Goal: Navigation & Orientation: Find specific page/section

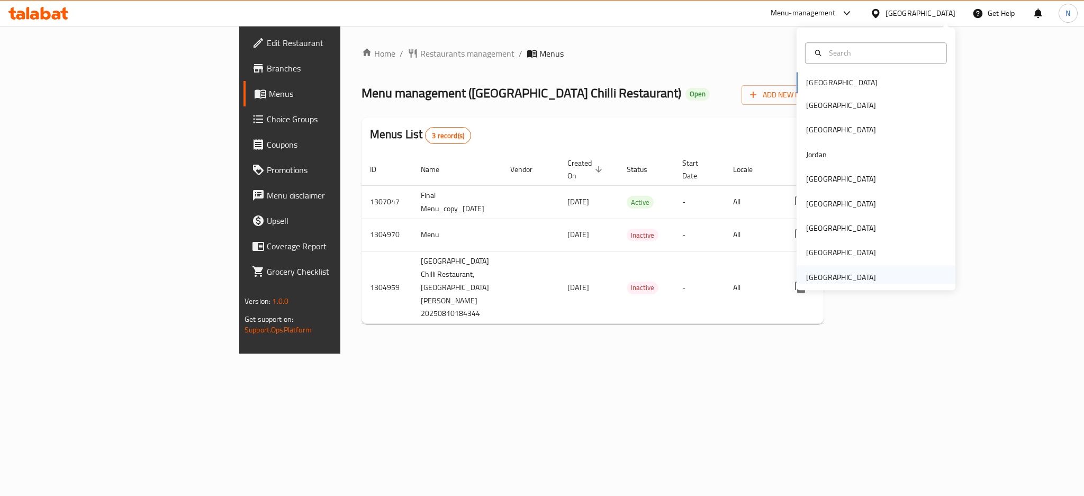
click at [869, 274] on div "[GEOGRAPHIC_DATA]" at bounding box center [841, 277] width 87 height 24
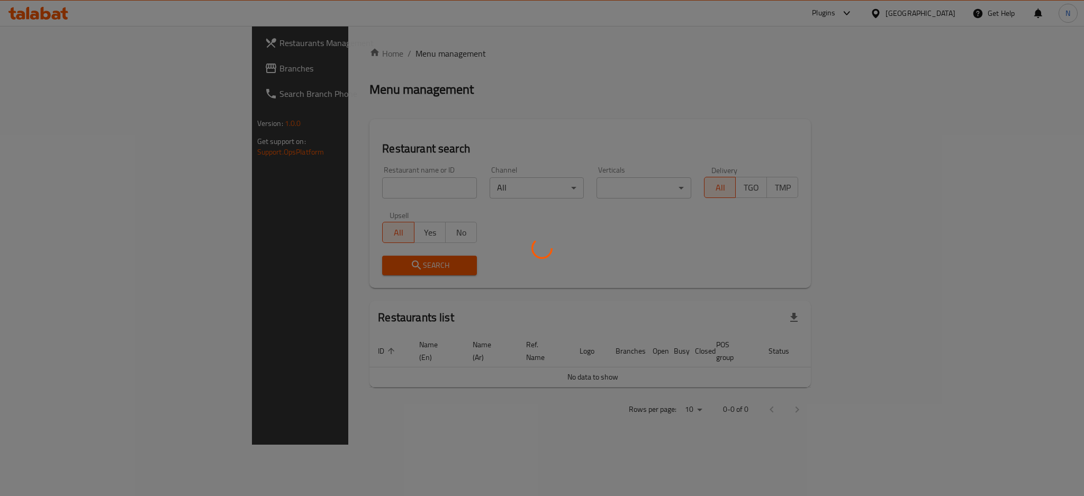
click at [77, 65] on div at bounding box center [542, 248] width 1084 height 496
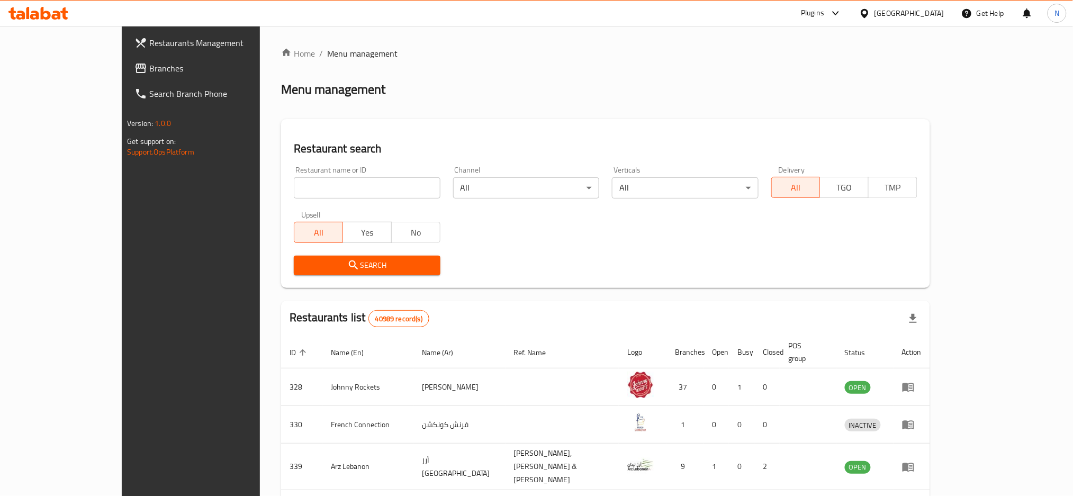
click at [149, 69] on span "Branches" at bounding box center [220, 68] width 143 height 13
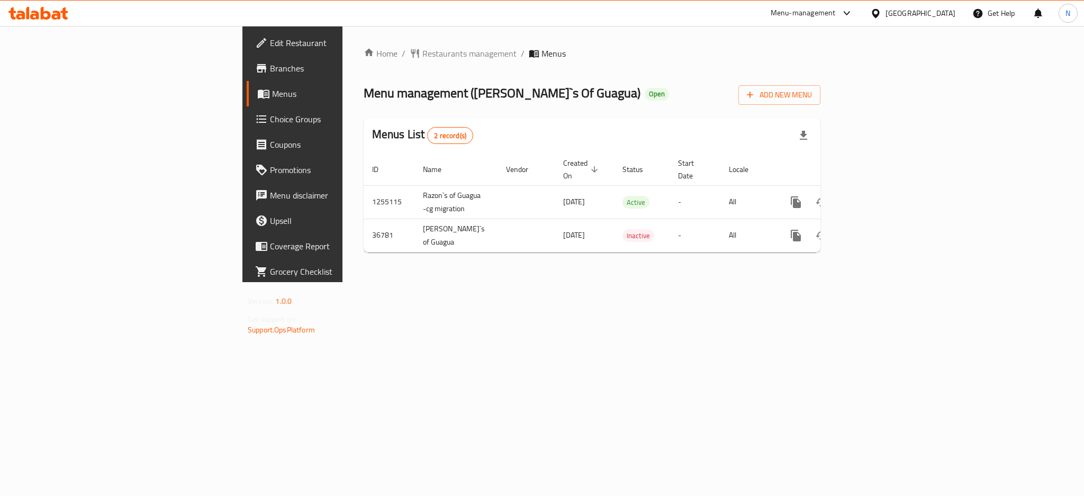
click at [902, 21] on div "[GEOGRAPHIC_DATA]" at bounding box center [913, 13] width 102 height 25
click at [911, 13] on div "[GEOGRAPHIC_DATA]" at bounding box center [920, 13] width 70 height 12
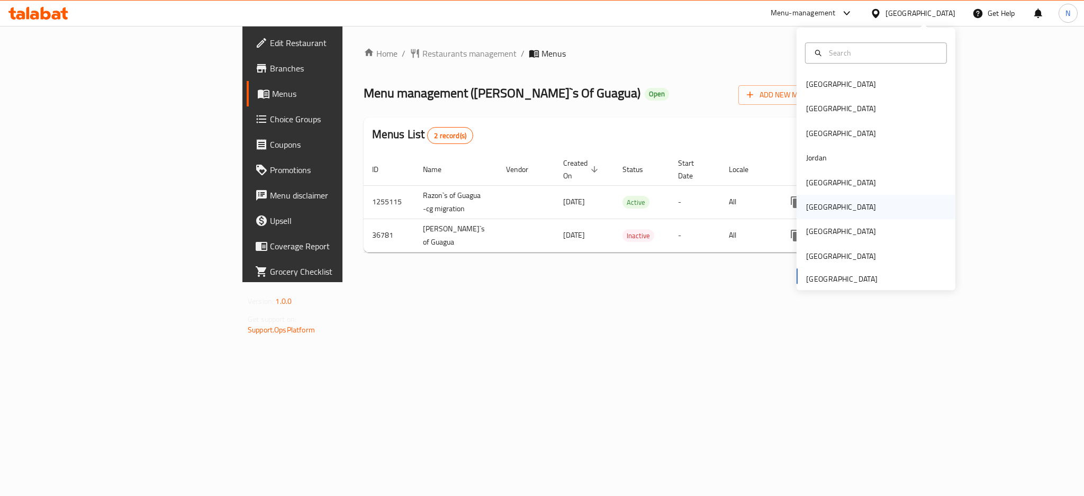
click at [816, 202] on div "Oman" at bounding box center [841, 207] width 87 height 24
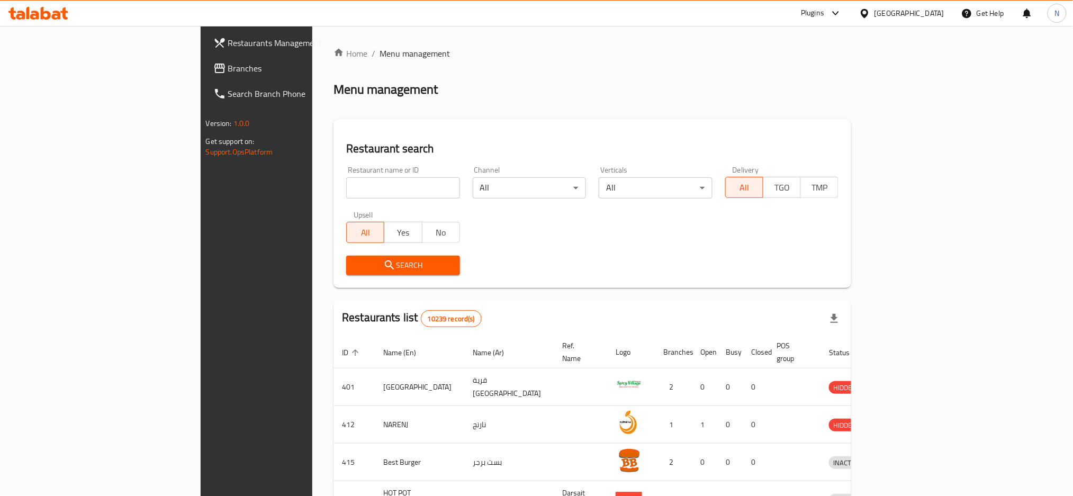
click at [228, 65] on span "Branches" at bounding box center [299, 68] width 143 height 13
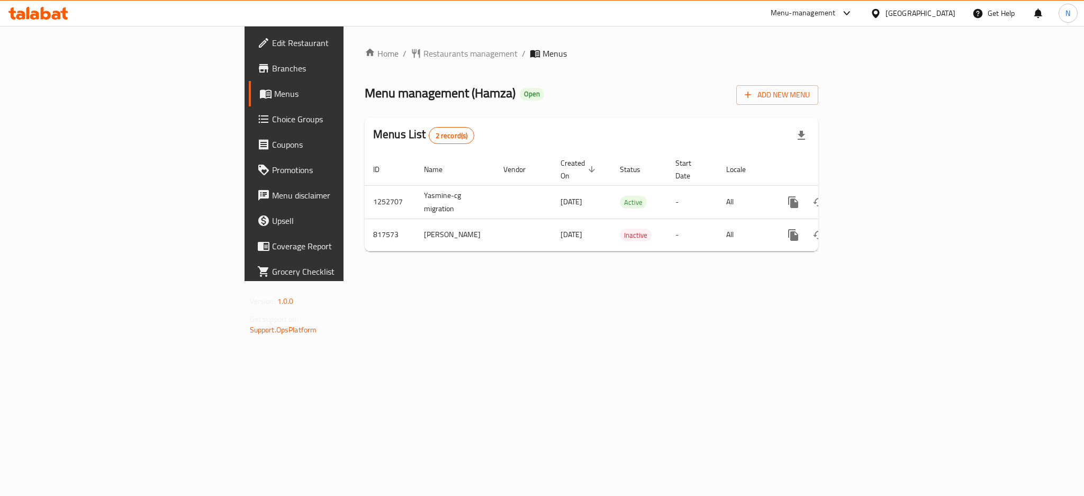
click at [935, 12] on div "Oman" at bounding box center [920, 13] width 70 height 12
click at [840, 289] on div "Bahrain Egypt Iraq Jordan Kuwait Oman Qatar Saudi Arabia United Arab Emirates" at bounding box center [876, 159] width 159 height 263
click at [844, 279] on div "[GEOGRAPHIC_DATA]" at bounding box center [841, 278] width 70 height 12
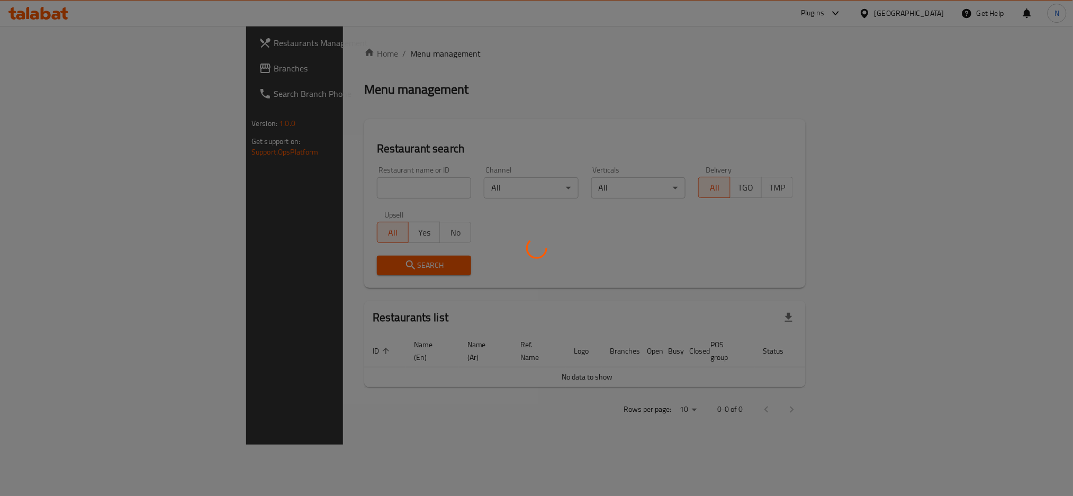
click at [58, 74] on div at bounding box center [536, 248] width 1073 height 496
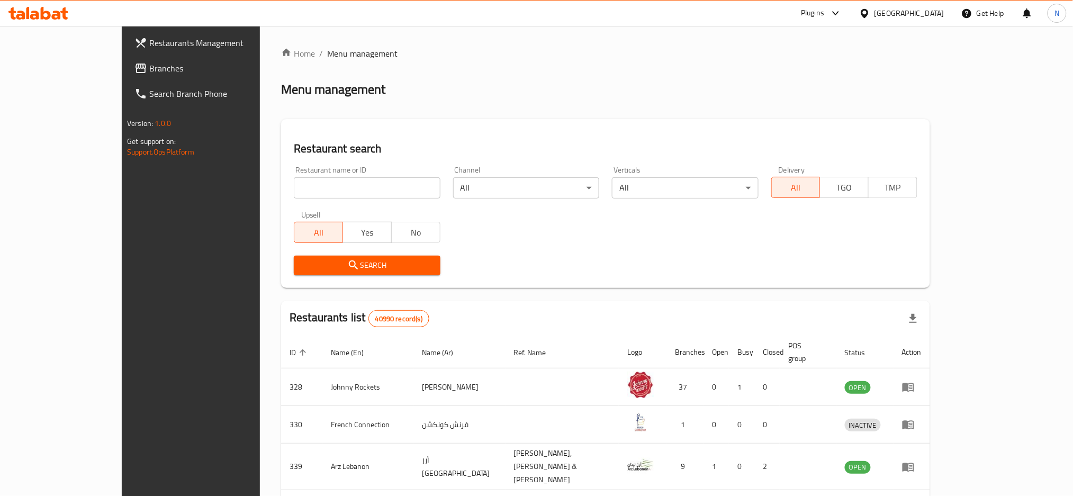
click at [149, 74] on span "Branches" at bounding box center [220, 68] width 143 height 13
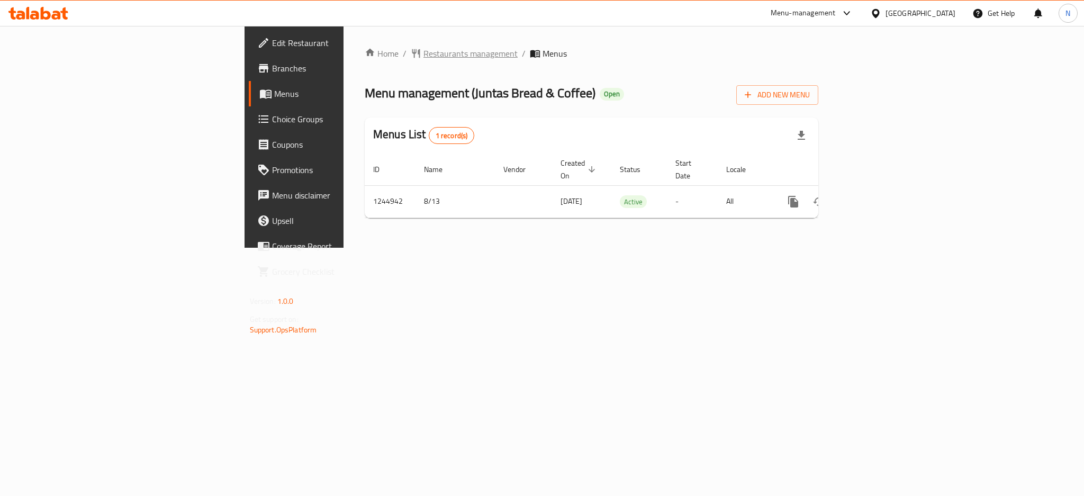
click at [423, 57] on span "Restaurants management" at bounding box center [470, 53] width 94 height 13
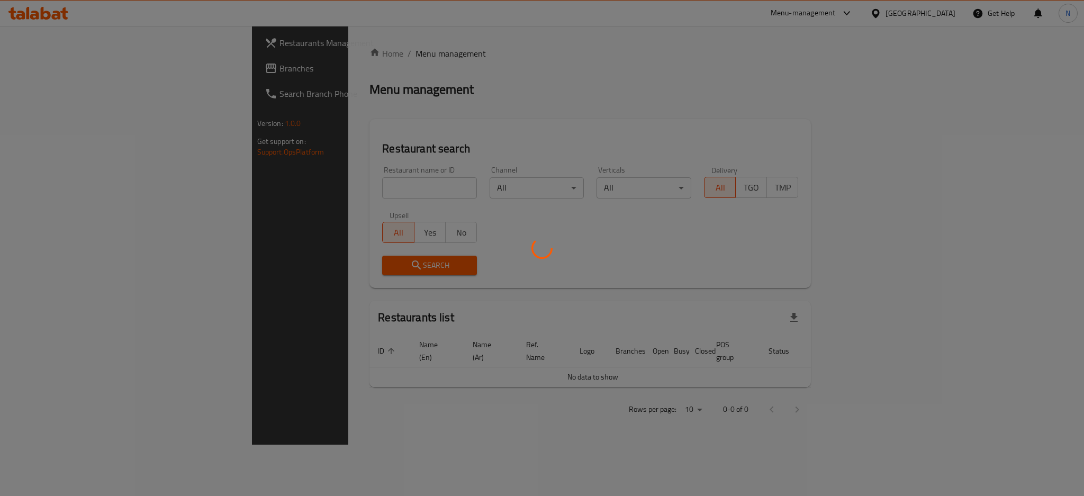
click at [40, 73] on div at bounding box center [542, 248] width 1084 height 496
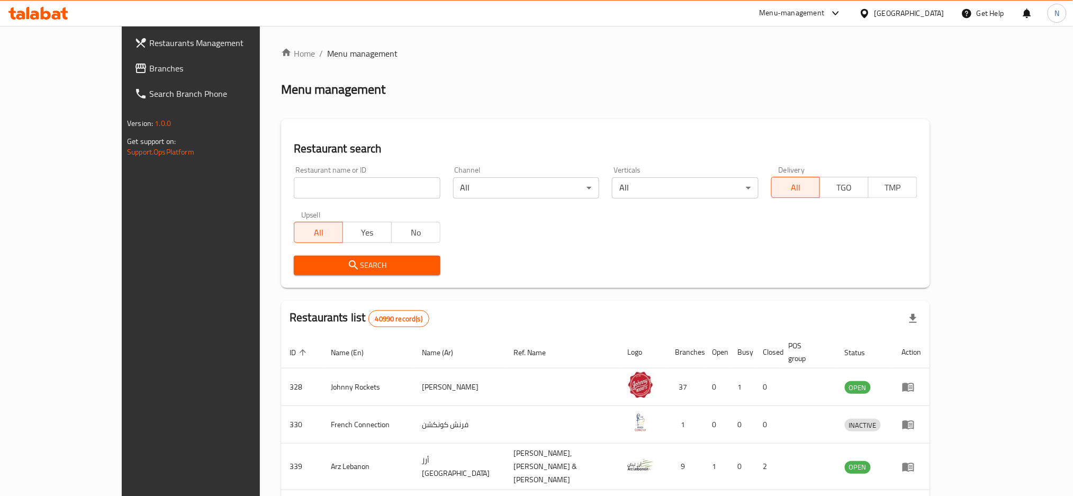
click at [149, 73] on span "Branches" at bounding box center [220, 68] width 143 height 13
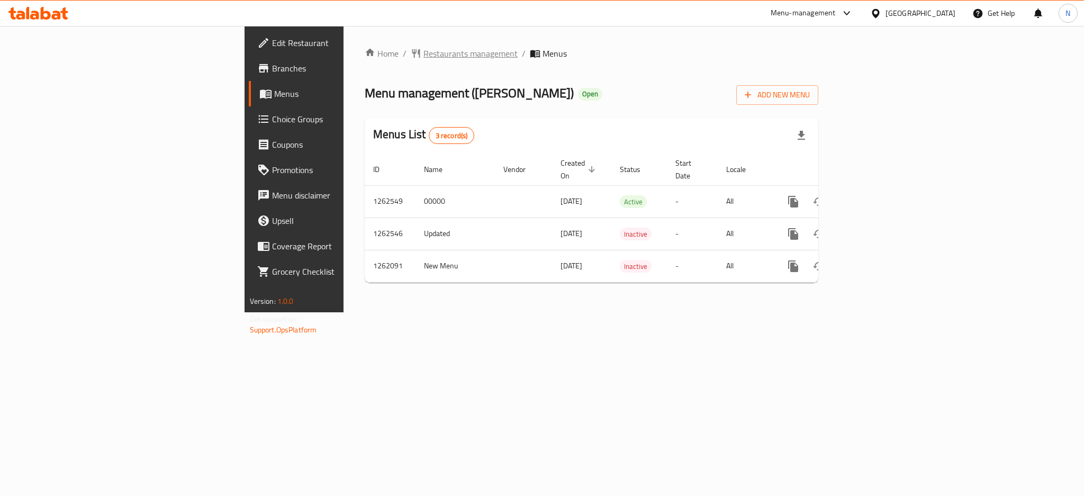
click at [423, 47] on span "Restaurants management" at bounding box center [470, 53] width 94 height 13
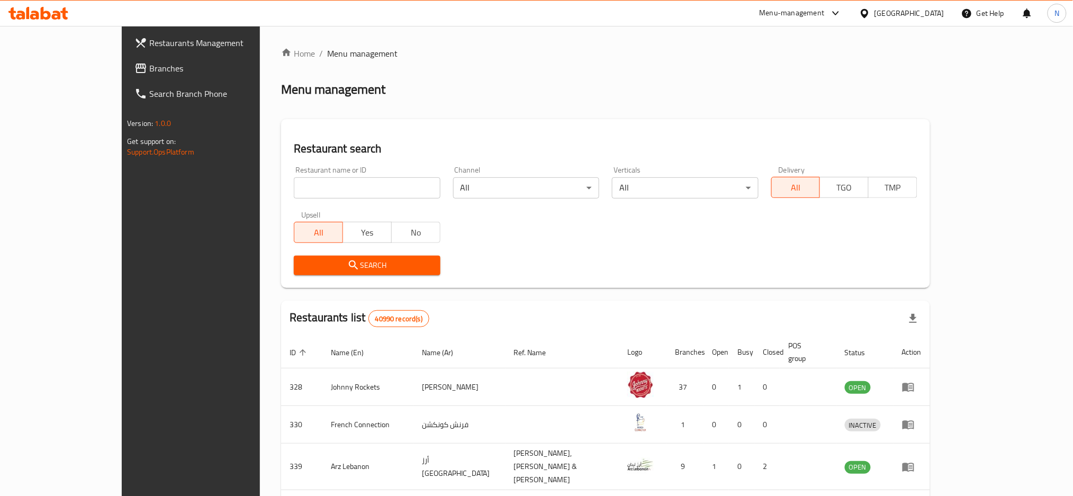
click at [149, 72] on span "Branches" at bounding box center [220, 68] width 143 height 13
